Goal: Information Seeking & Learning: Learn about a topic

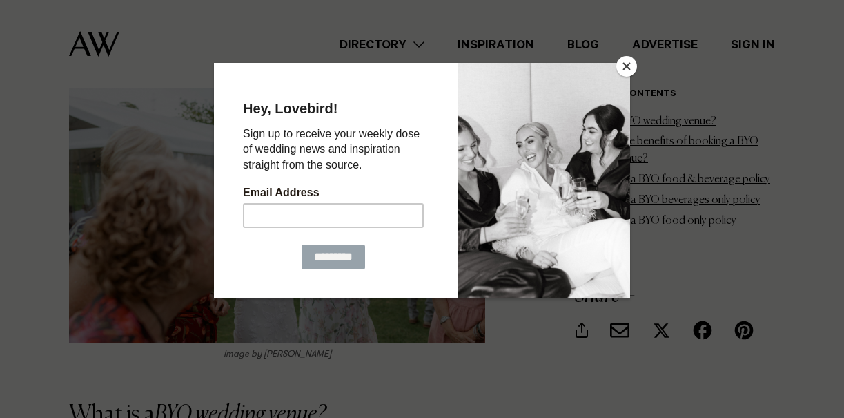
scroll to position [986, 0]
click at [630, 63] on button "Close" at bounding box center [626, 66] width 21 height 21
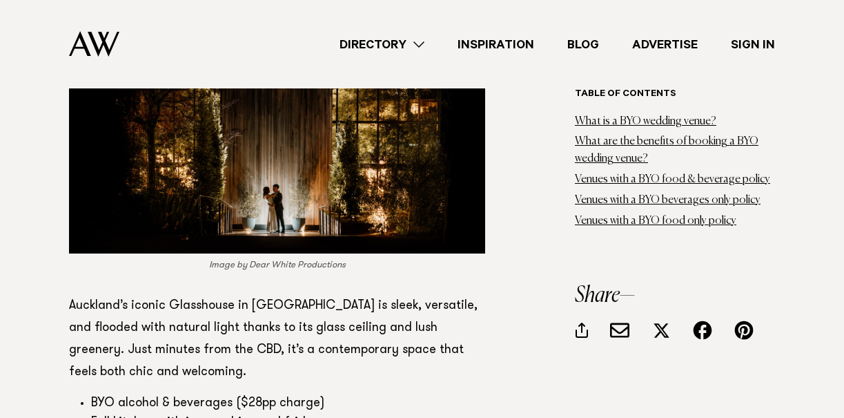
scroll to position [5727, 0]
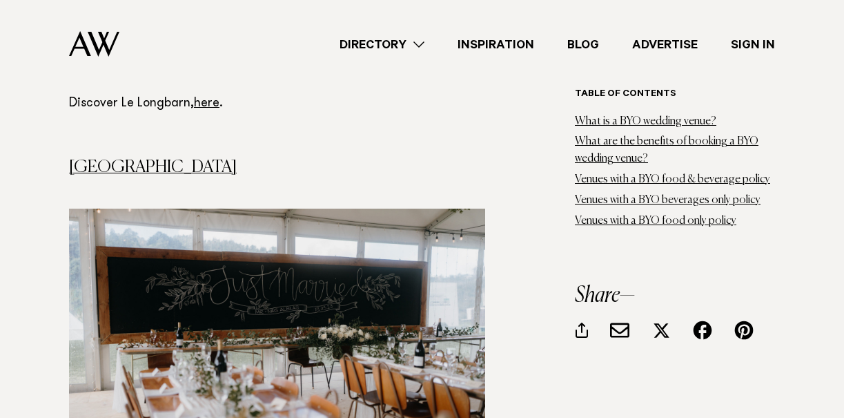
scroll to position [2861, 0]
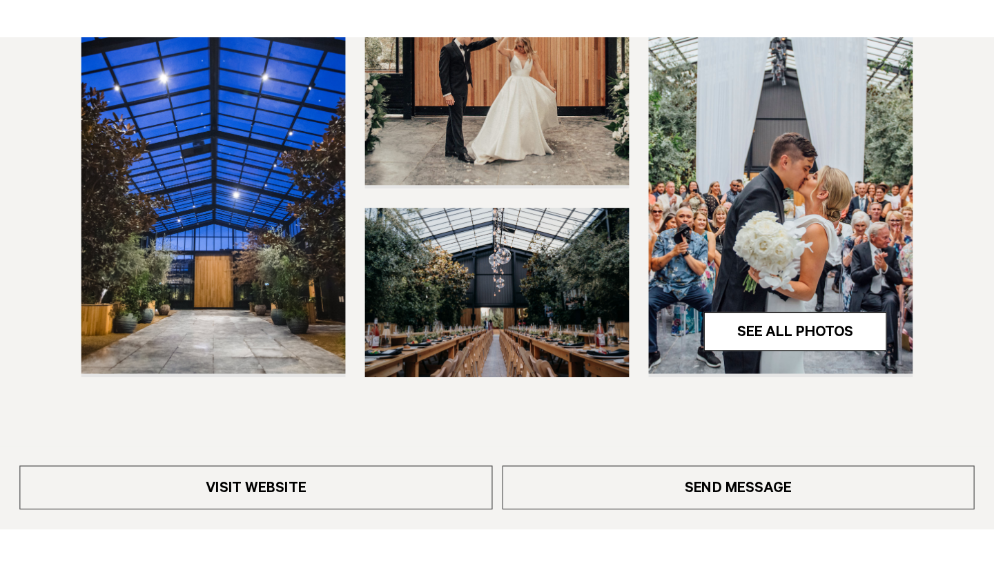
scroll to position [425, 0]
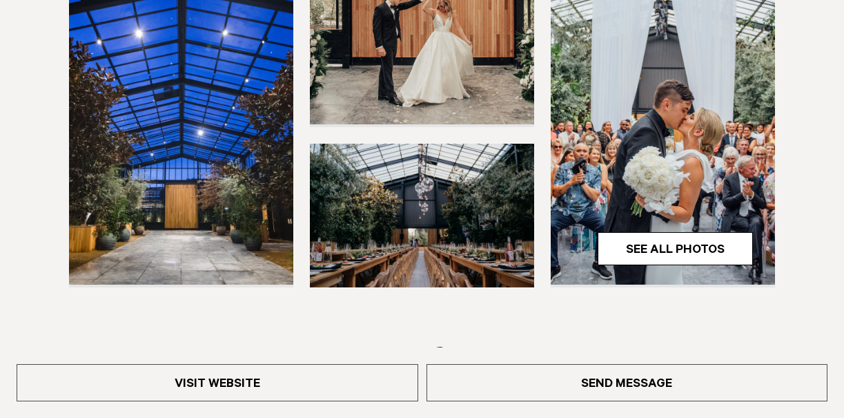
click at [375, 195] on img at bounding box center [422, 216] width 224 height 144
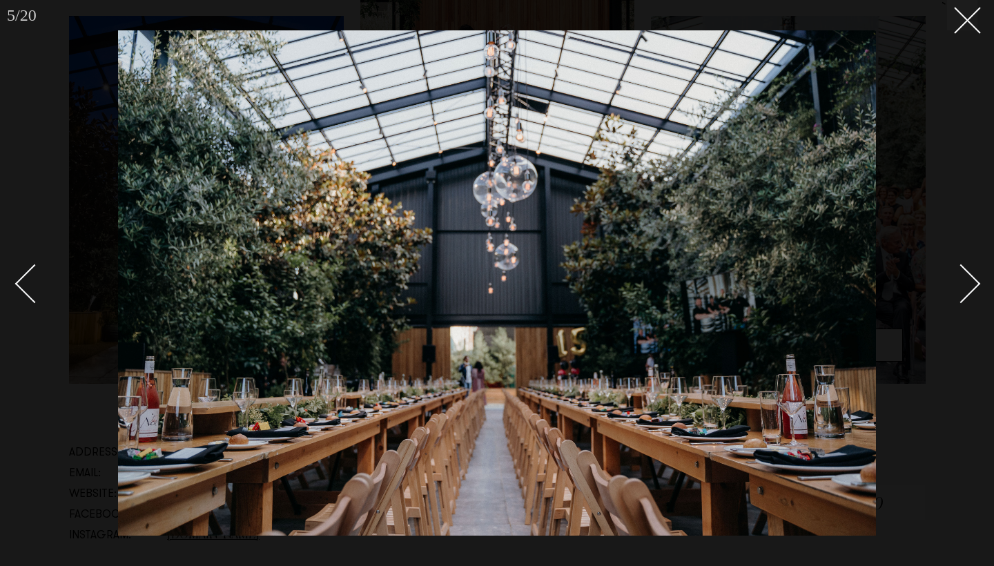
click at [843, 284] on div "Next slide" at bounding box center [961, 283] width 39 height 39
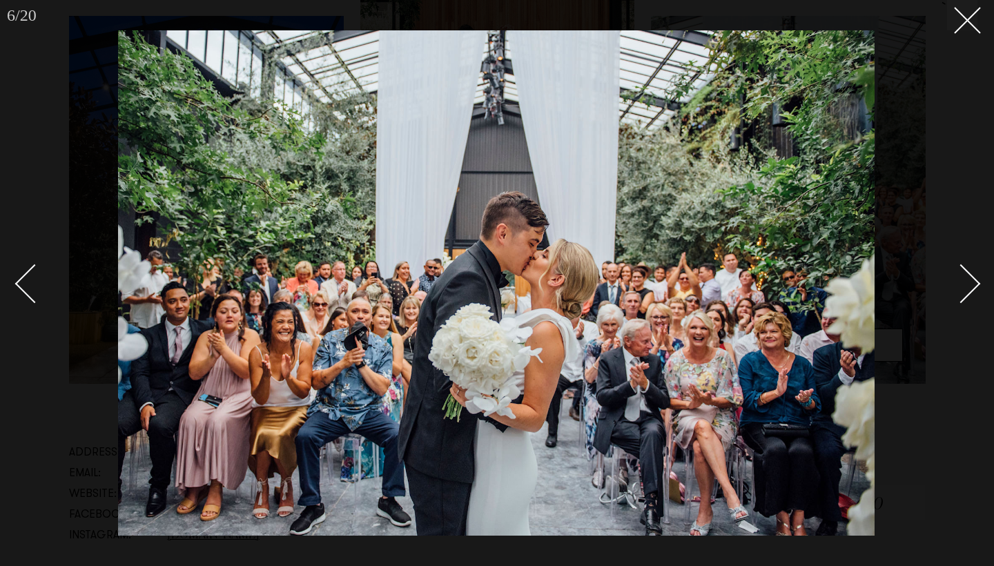
click at [843, 284] on div "Next slide" at bounding box center [961, 283] width 39 height 39
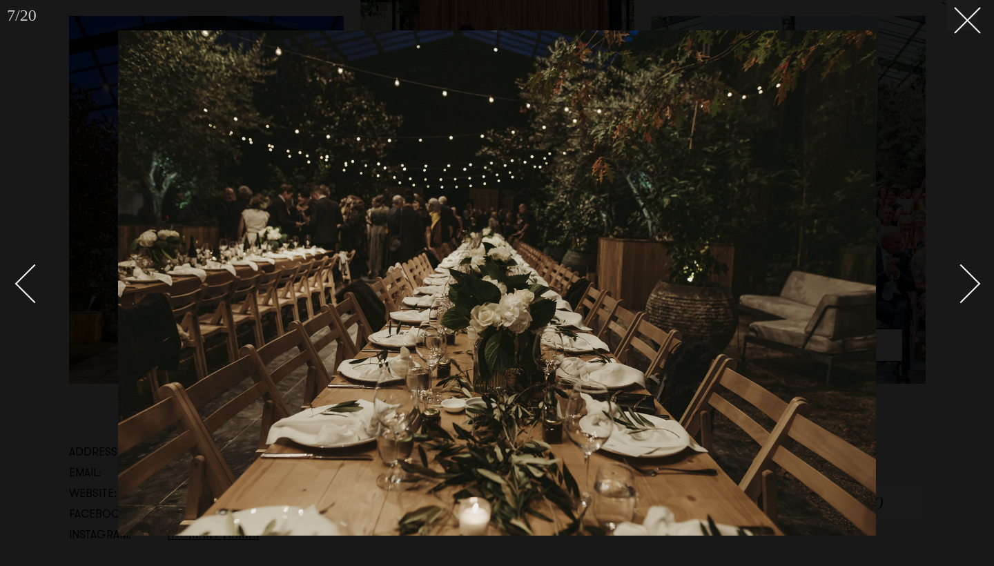
click at [21, 270] on link at bounding box center [41, 282] width 48 height 69
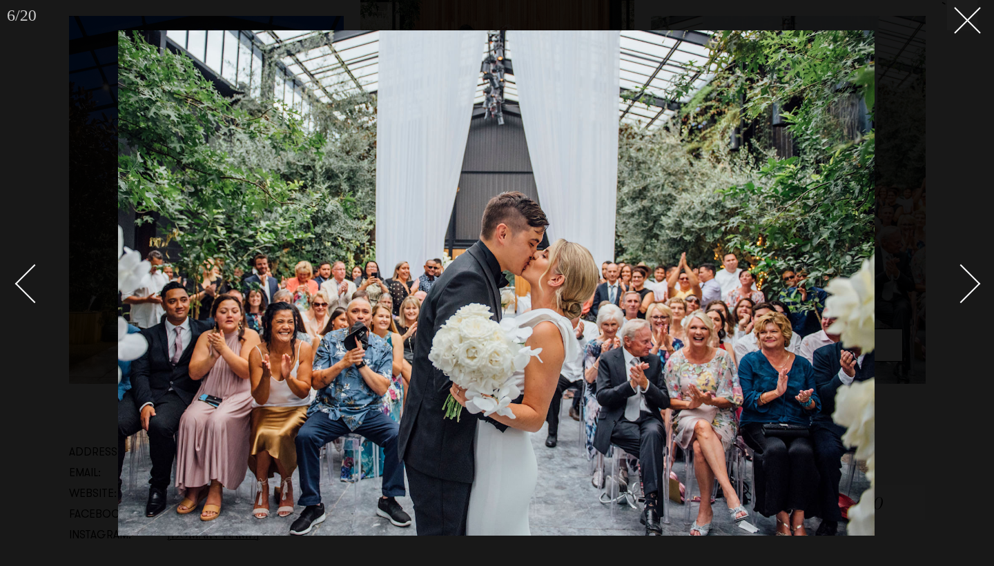
click at [843, 271] on div at bounding box center [497, 283] width 994 height 566
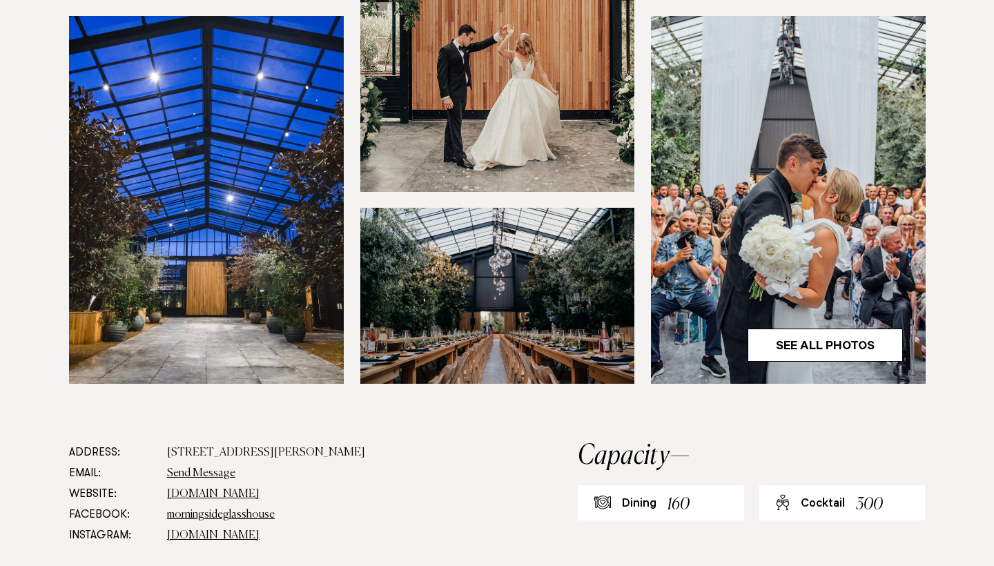
click at [843, 271] on div at bounding box center [497, 103] width 972 height 560
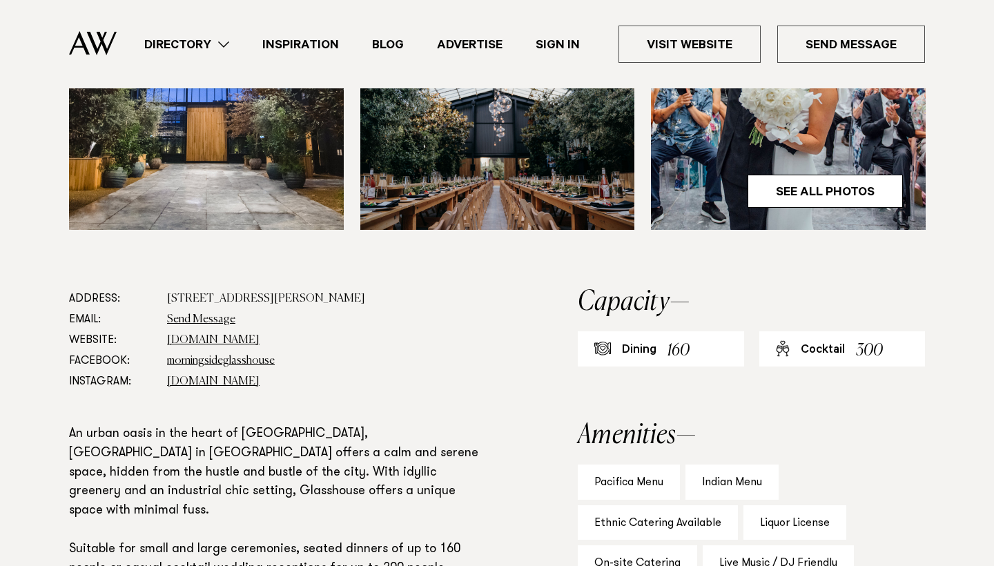
scroll to position [573, 0]
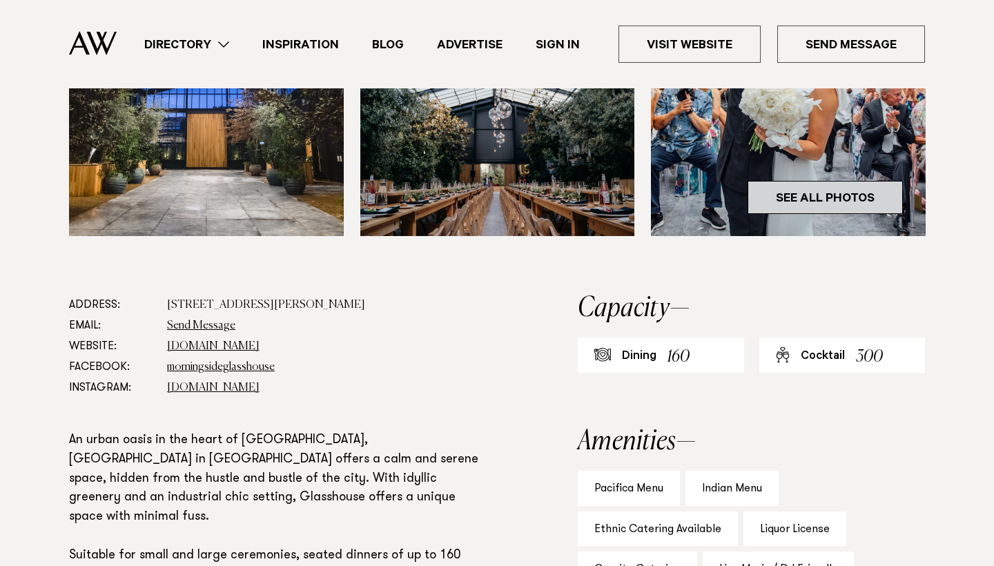
click at [819, 201] on link "See All Photos" at bounding box center [825, 197] width 155 height 33
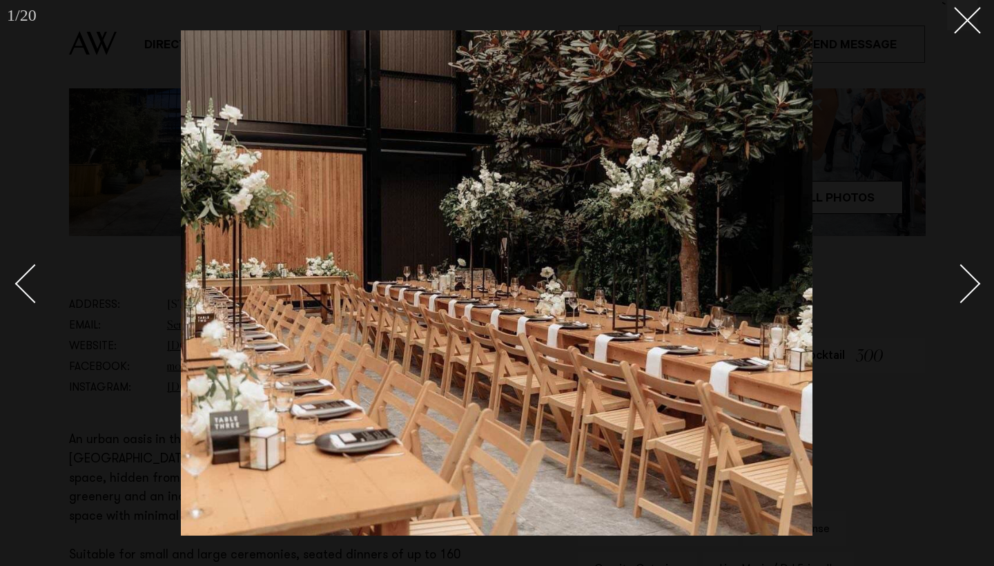
click at [843, 290] on div at bounding box center [497, 283] width 994 height 566
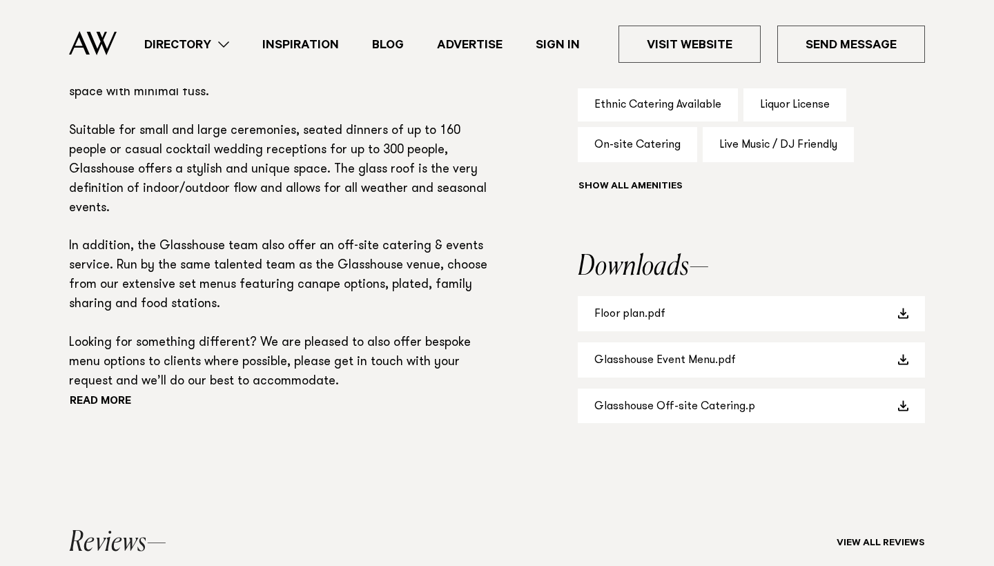
scroll to position [1003, 0]
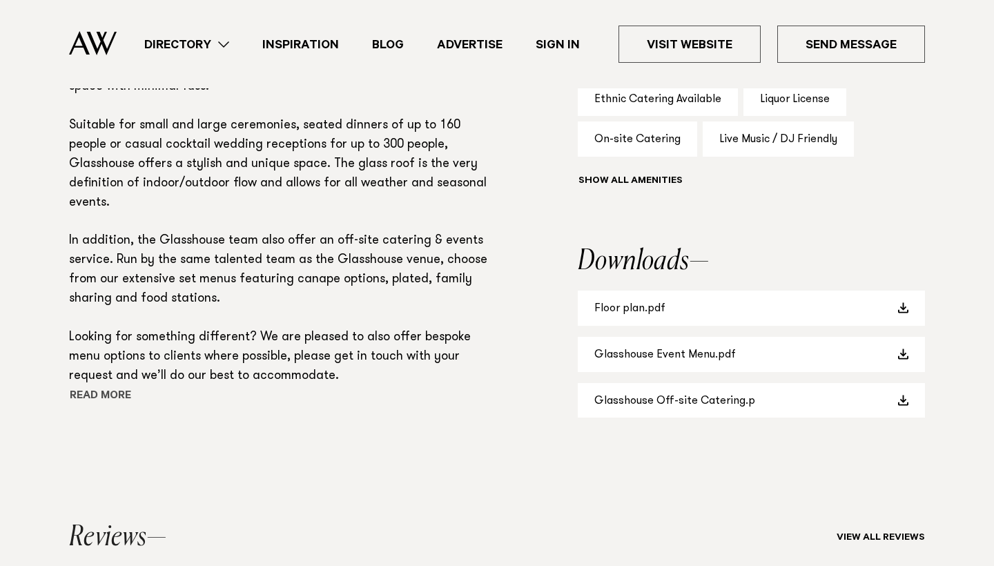
click at [118, 387] on button "Read more" at bounding box center [131, 397] width 124 height 21
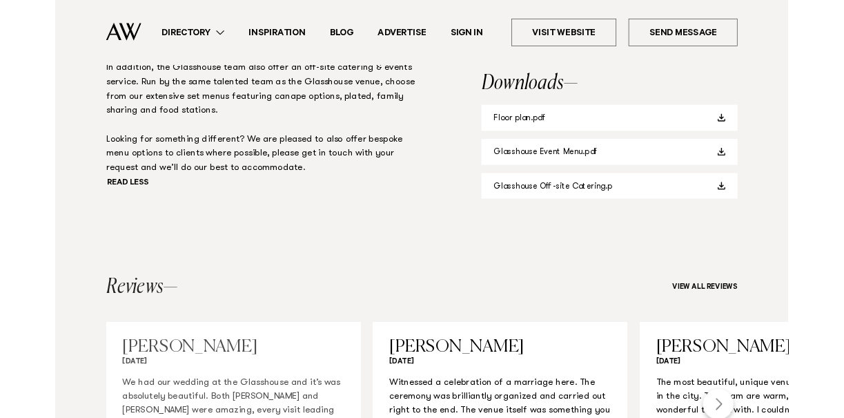
scroll to position [1151, 0]
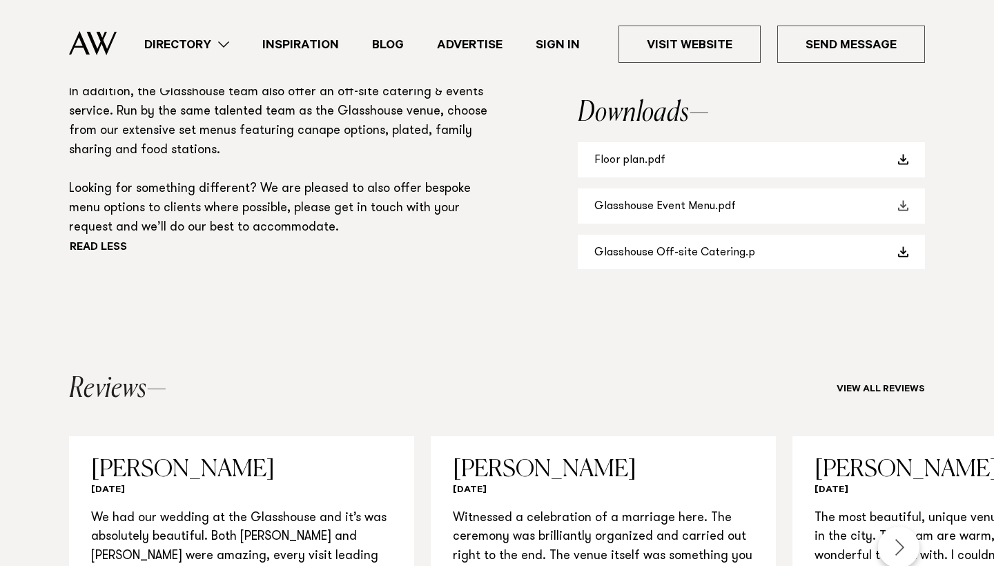
click at [843, 204] on span at bounding box center [902, 205] width 11 height 11
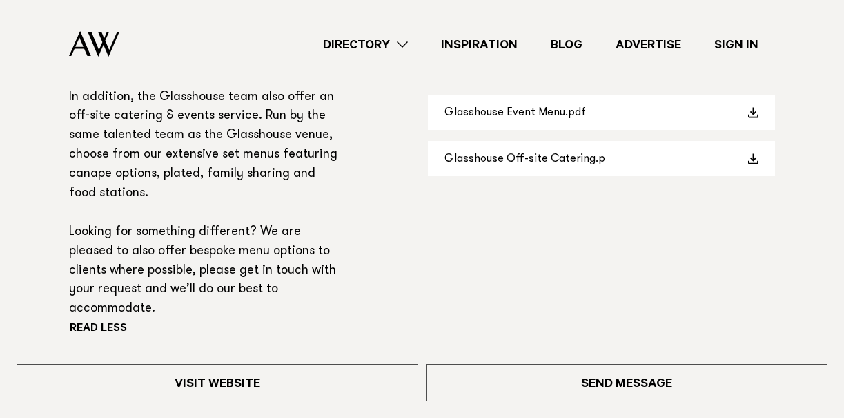
scroll to position [1148, 0]
click at [477, 178] on aside "Capacity Dining 160 Cocktail 300 Amenities Pacifica Menu [DEMOGRAPHIC_DATA] Men…" at bounding box center [601, 11] width 347 height 776
click at [753, 108] on span at bounding box center [753, 113] width 11 height 11
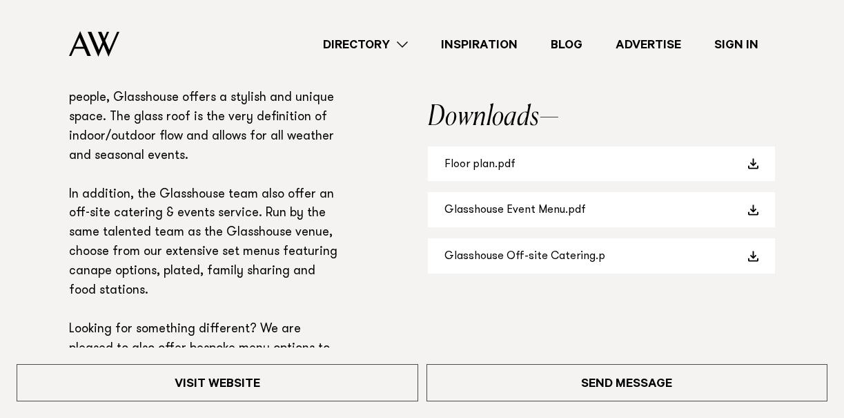
scroll to position [1048, 0]
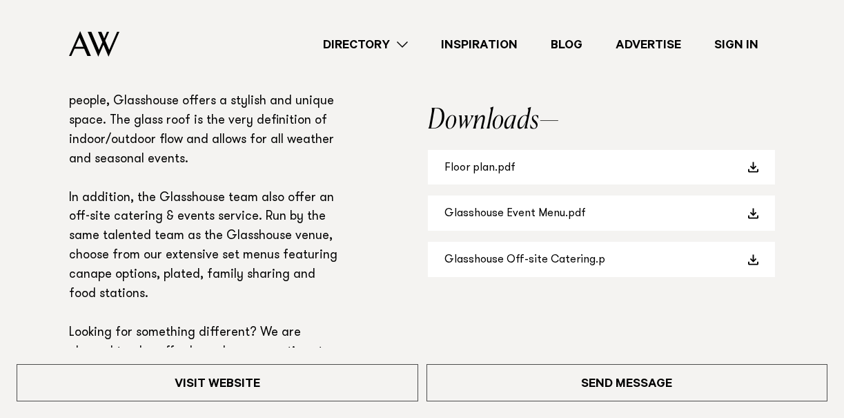
click at [449, 348] on div "Visit Website Send Message" at bounding box center [422, 382] width 844 height 70
click at [754, 208] on span at bounding box center [753, 213] width 11 height 11
click at [752, 255] on span at bounding box center [753, 259] width 11 height 11
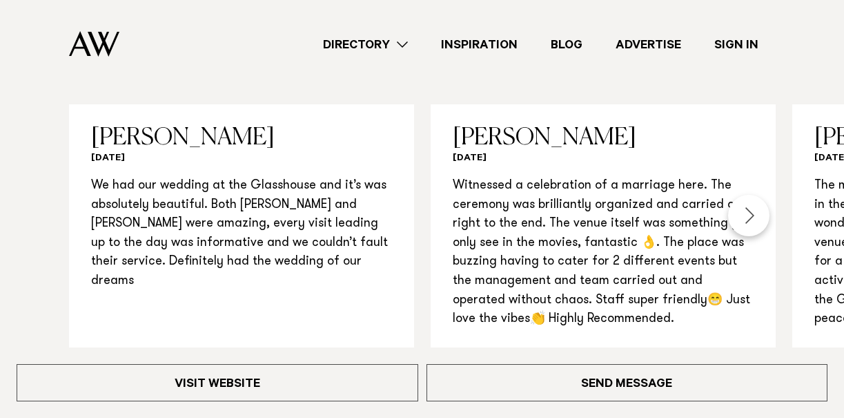
scroll to position [1563, 0]
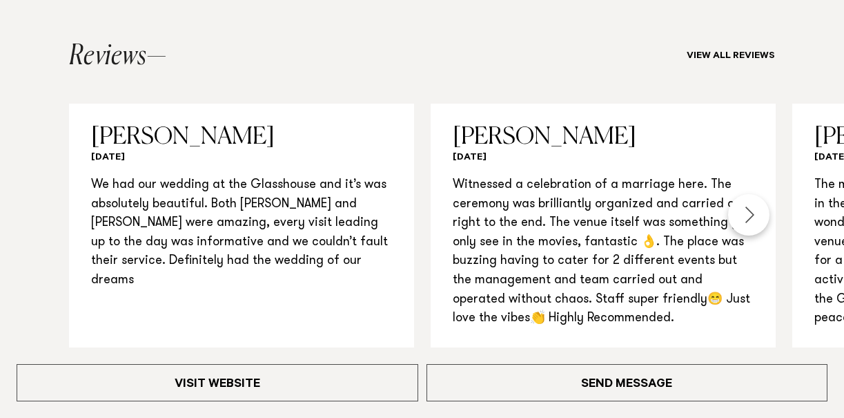
click at [750, 194] on div "Next slide" at bounding box center [748, 214] width 41 height 41
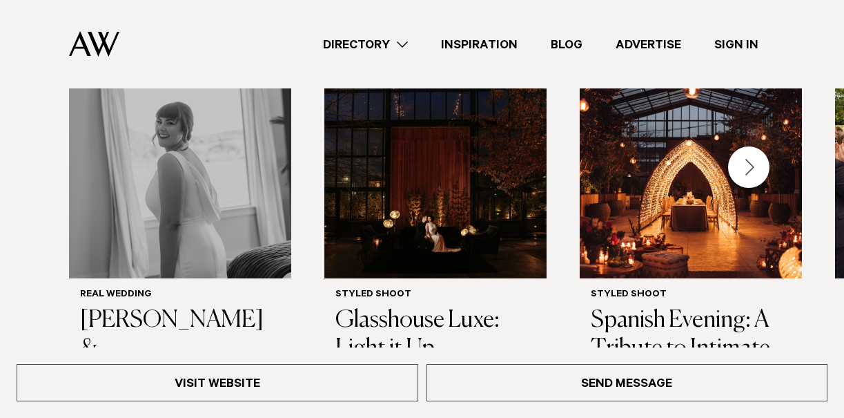
scroll to position [2161, 0]
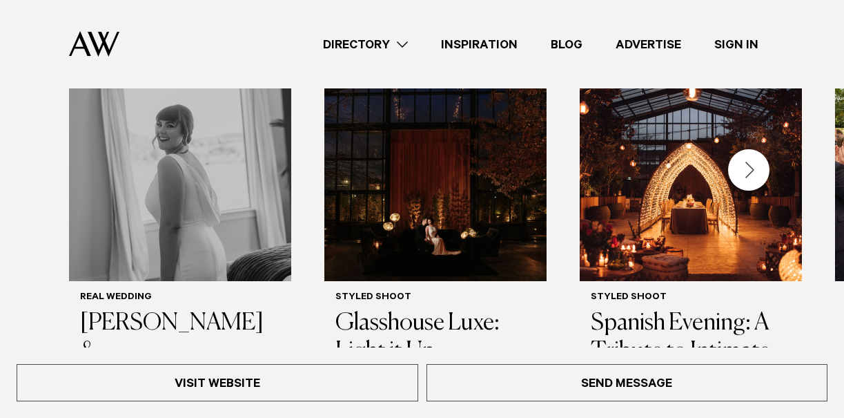
click at [752, 149] on div "Next slide" at bounding box center [748, 169] width 41 height 41
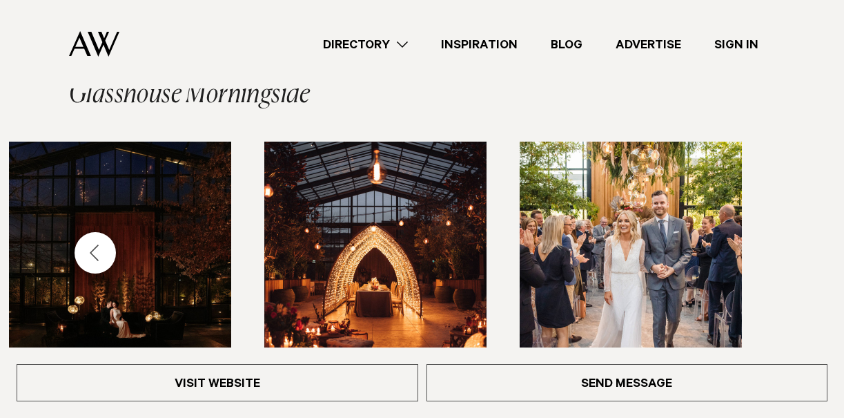
scroll to position [2074, 0]
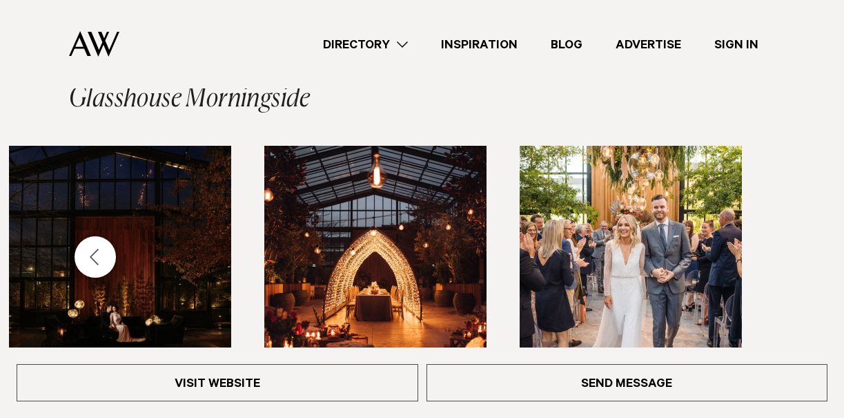
click at [72, 226] on img "2 / 4" at bounding box center [120, 257] width 222 height 222
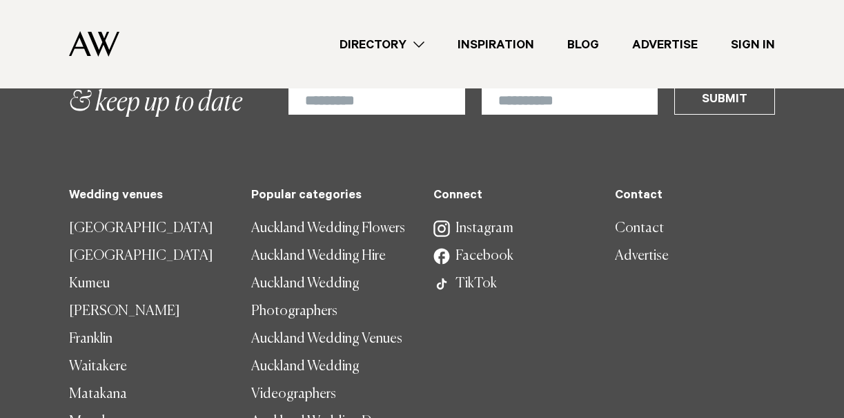
scroll to position [7936, 0]
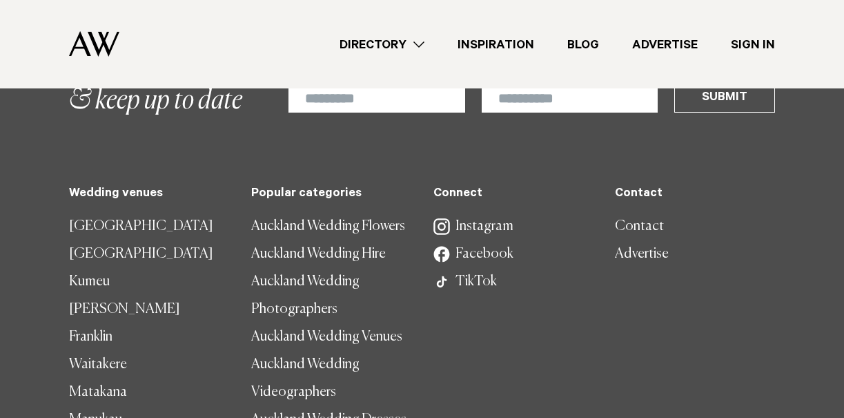
click at [281, 268] on link "Auckland Wedding Hire" at bounding box center [331, 254] width 160 height 28
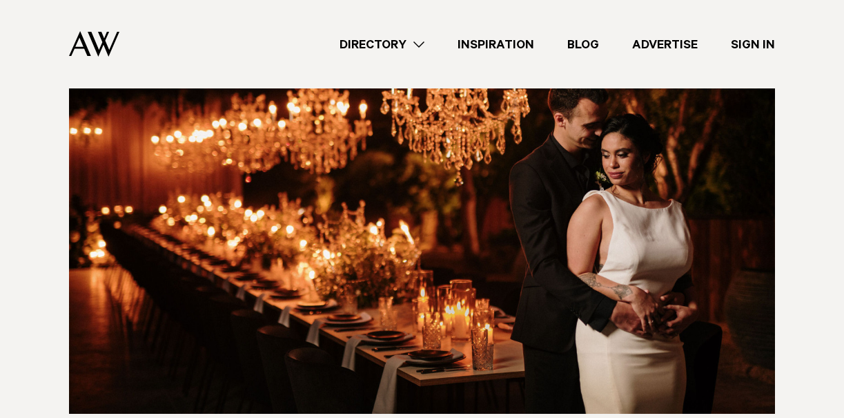
scroll to position [950, 0]
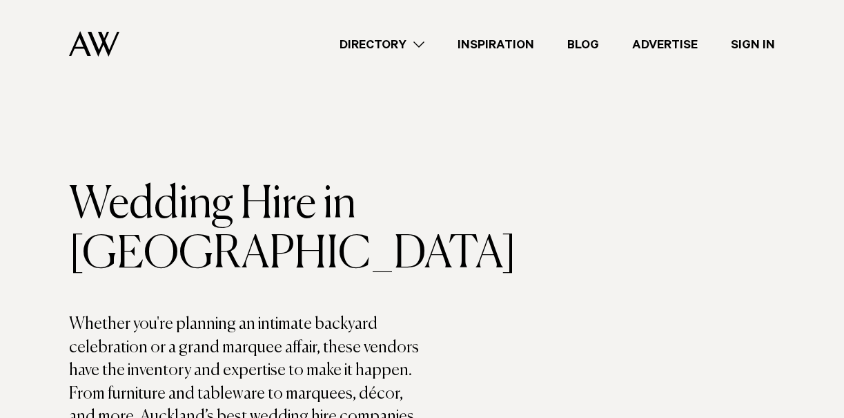
click at [523, 41] on link "Inspiration" at bounding box center [496, 44] width 110 height 19
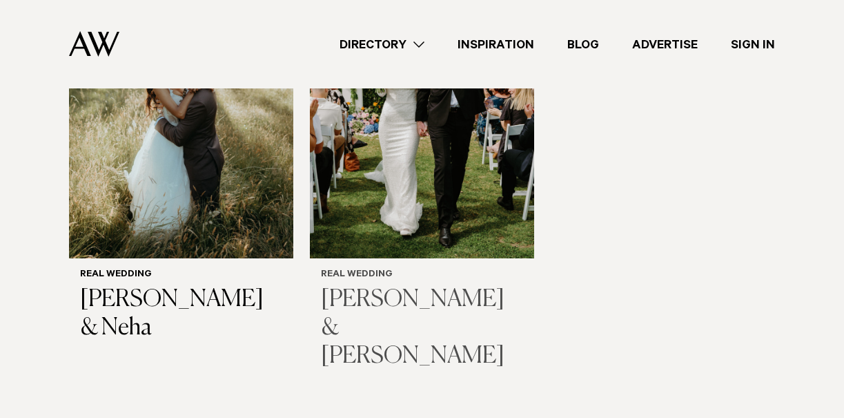
scroll to position [1874, 0]
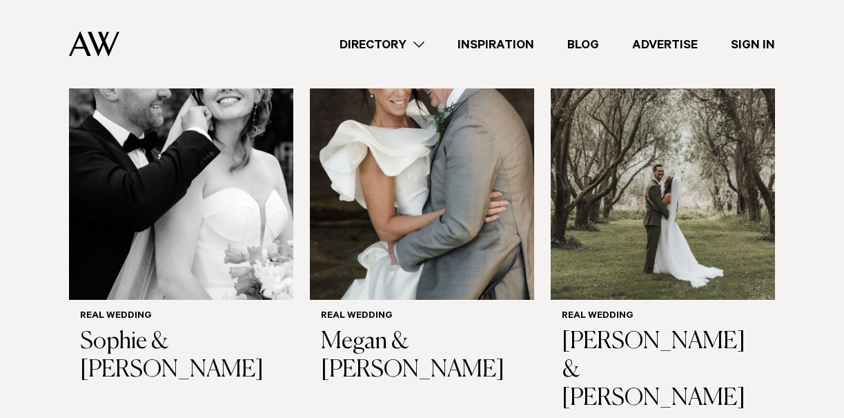
scroll to position [3217, 0]
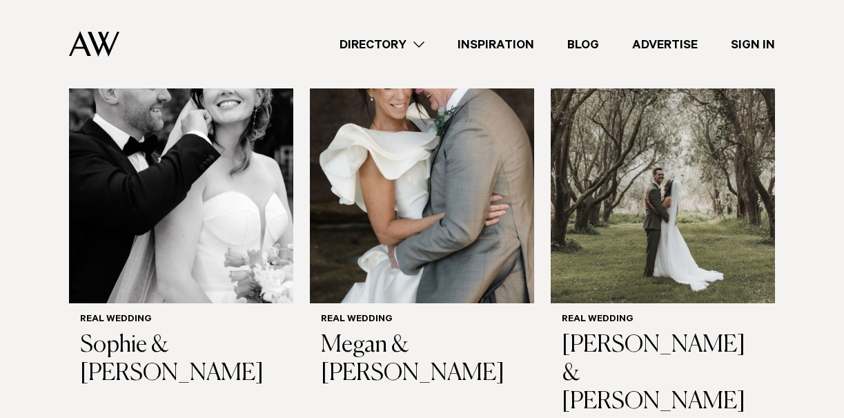
click at [404, 37] on link "Directory" at bounding box center [382, 44] width 118 height 19
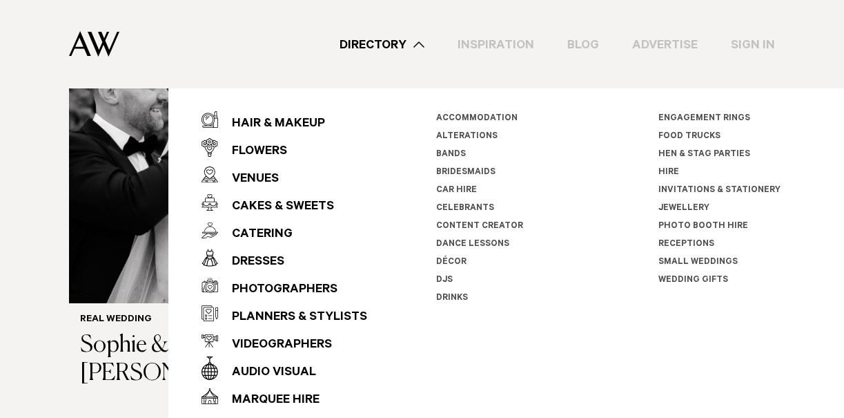
scroll to position [3164, 0]
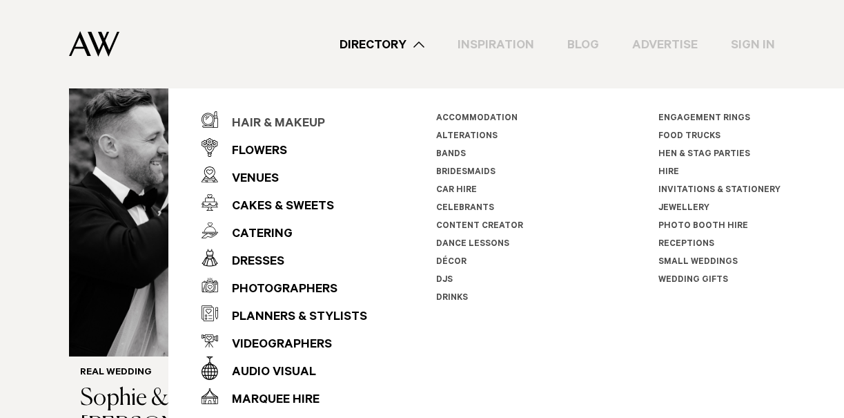
click at [277, 126] on div "Hair & Makeup" at bounding box center [271, 124] width 107 height 28
